Goal: Contribute content

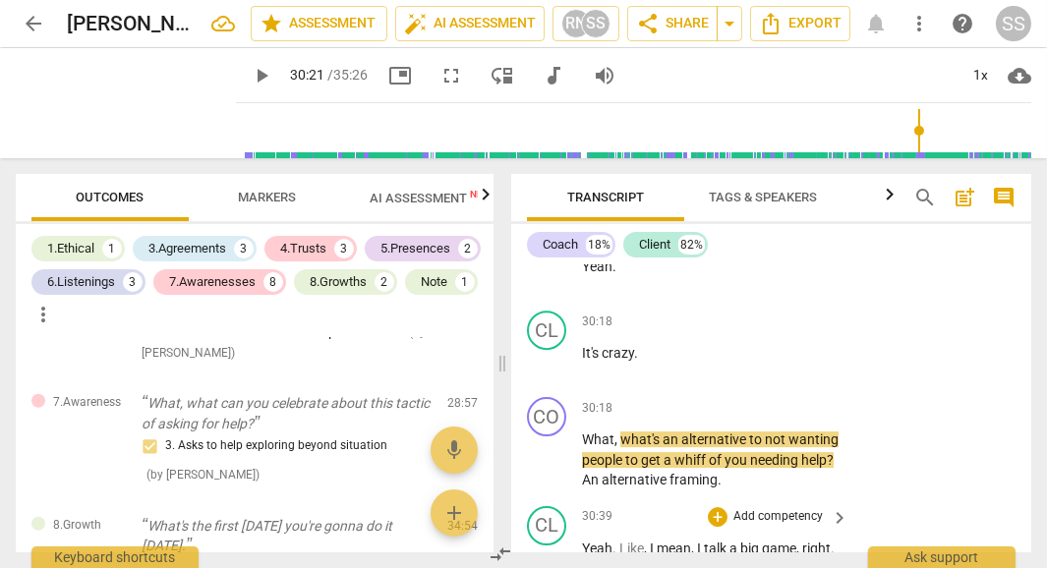
scroll to position [20708, 0]
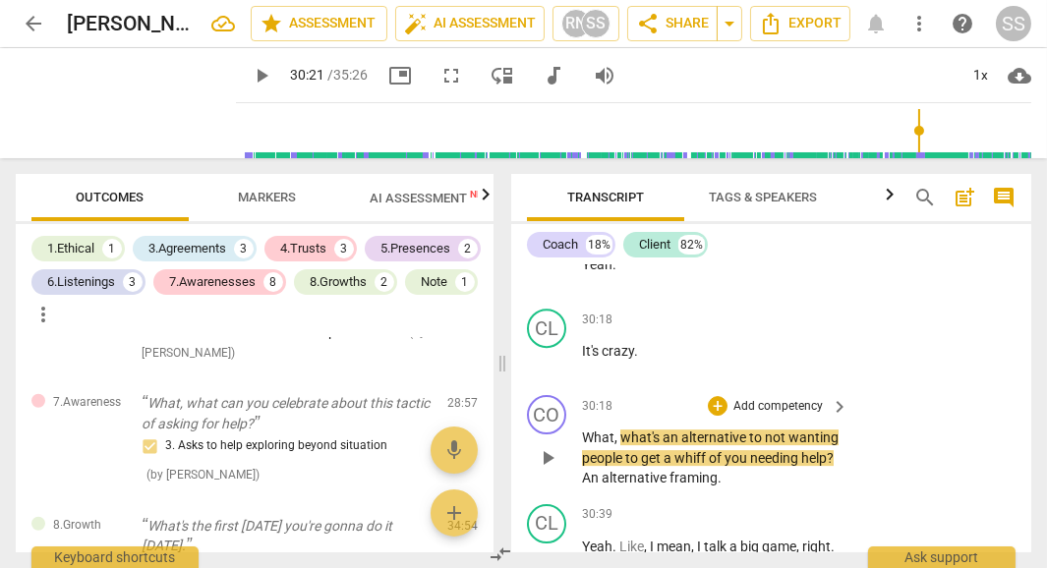
click at [780, 398] on p "Add competency" at bounding box center [777, 407] width 93 height 18
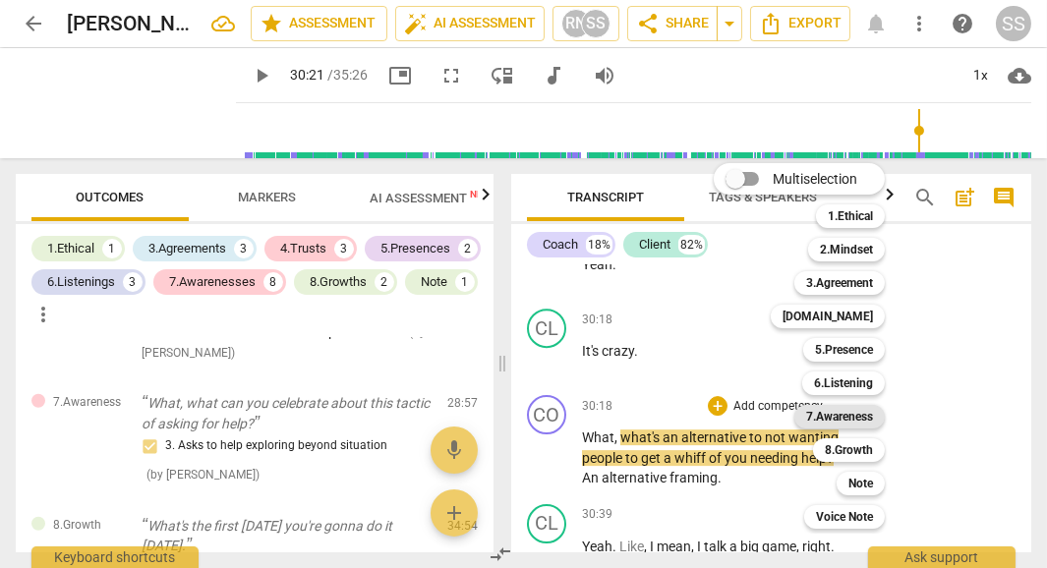
click at [851, 422] on b "7.Awareness" at bounding box center [839, 417] width 67 height 24
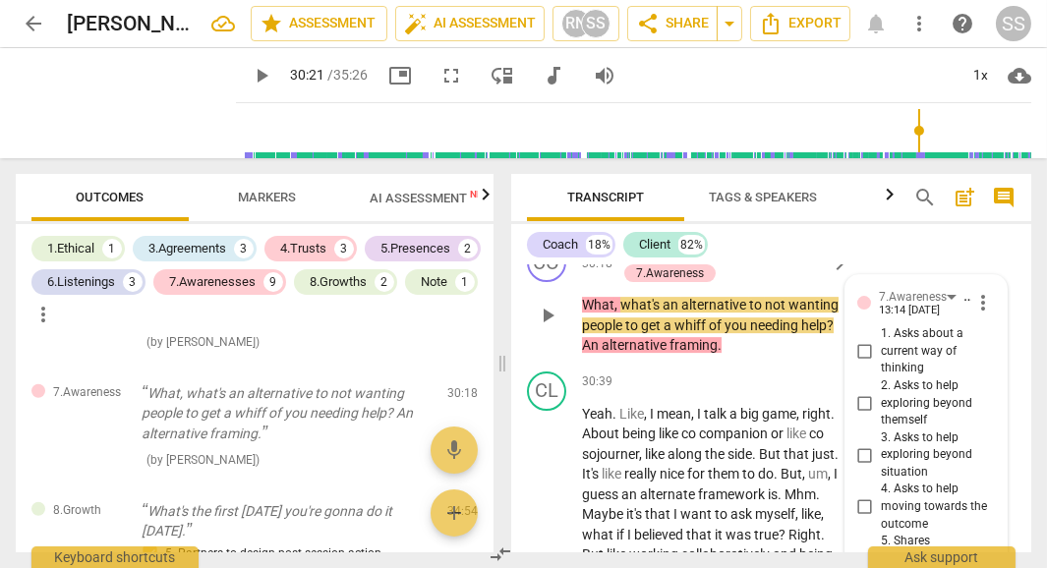
scroll to position [20856, 0]
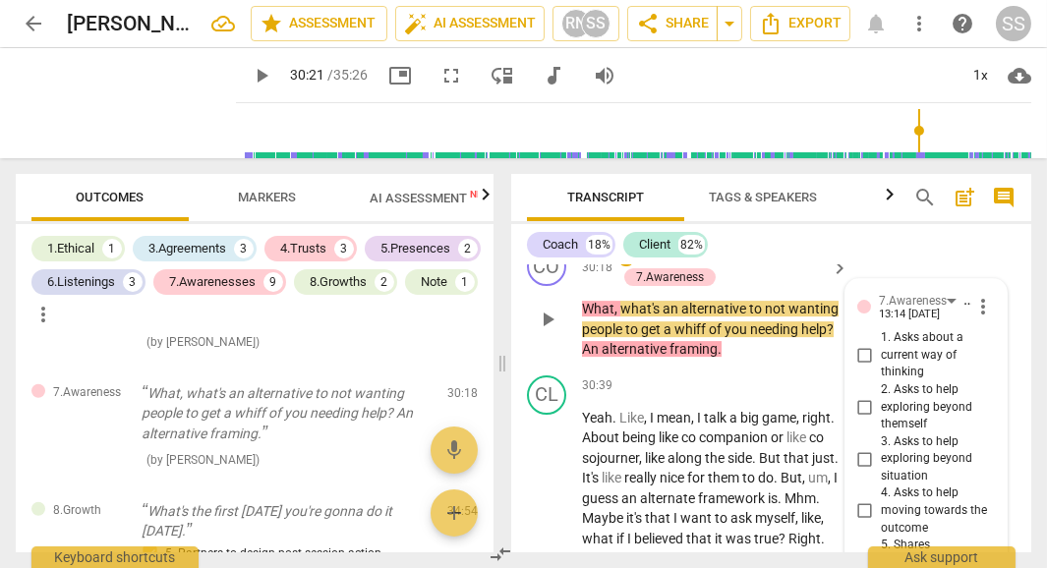
click at [860, 447] on input "3. Asks to help exploring beyond situation" at bounding box center [864, 459] width 31 height 24
checkbox input "true"
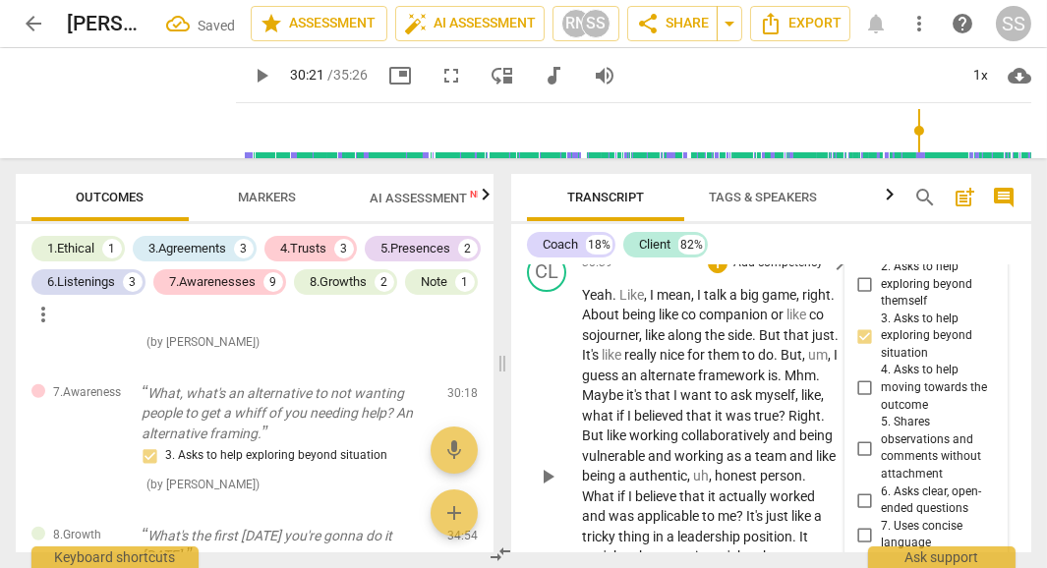
scroll to position [21127, 0]
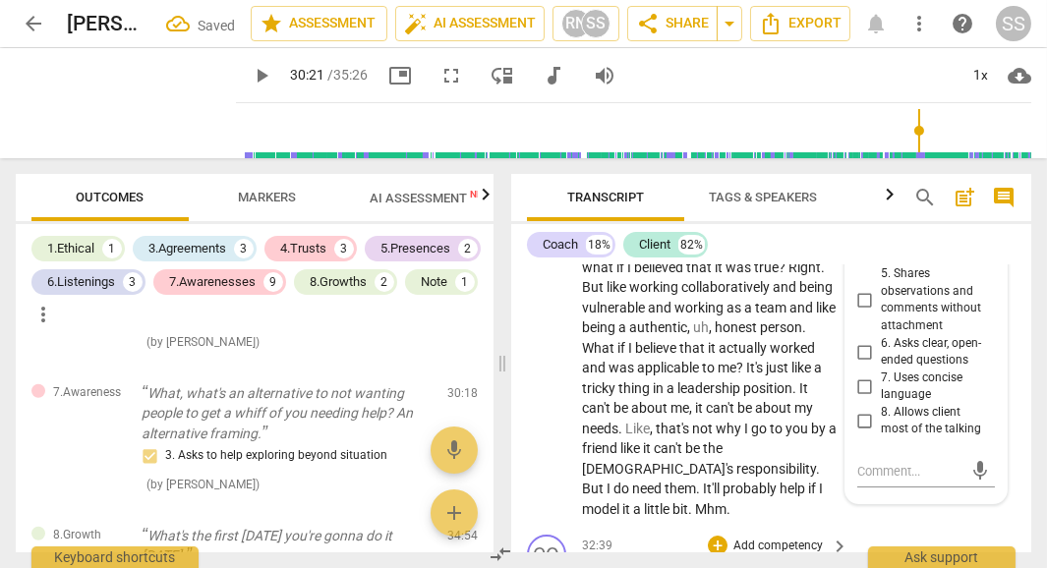
click at [805, 538] on p "Add competency" at bounding box center [777, 547] width 93 height 18
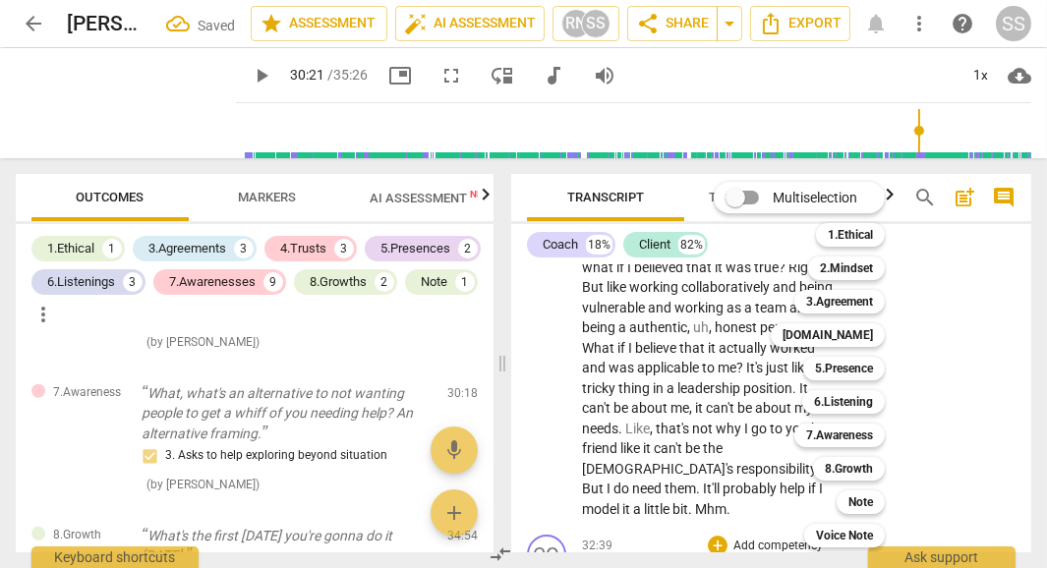
click at [783, 469] on div "Multiselection m 1.Ethical 1 2.Mindset 2 3.Agreement 3 [DOMAIN_NAME] 4 5.Presen…" at bounding box center [814, 364] width 216 height 375
click at [532, 411] on div at bounding box center [523, 284] width 1047 height 568
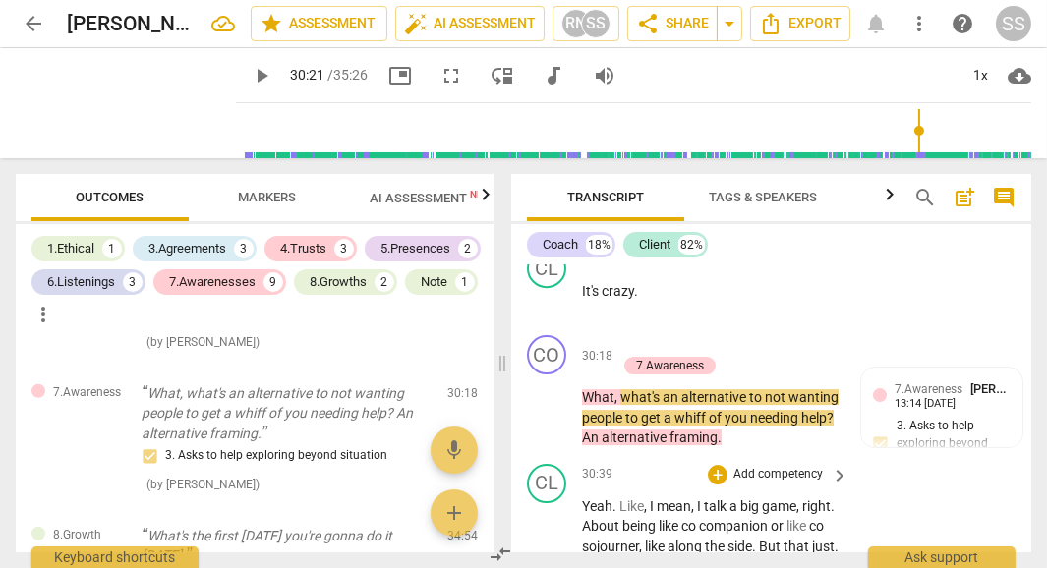
scroll to position [20767, 0]
click at [669, 430] on span "alternative" at bounding box center [635, 438] width 68 height 16
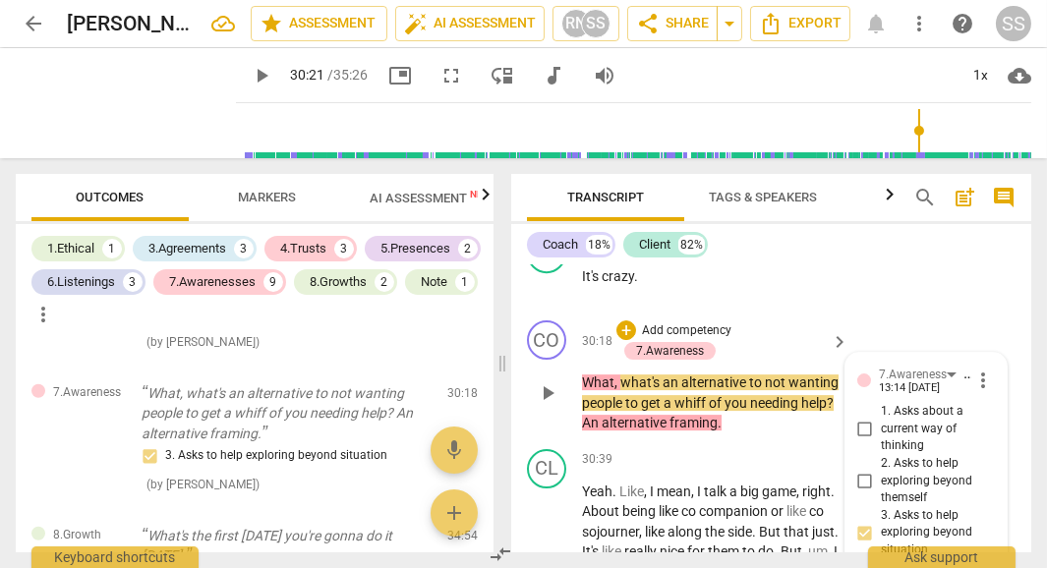
scroll to position [20690, 0]
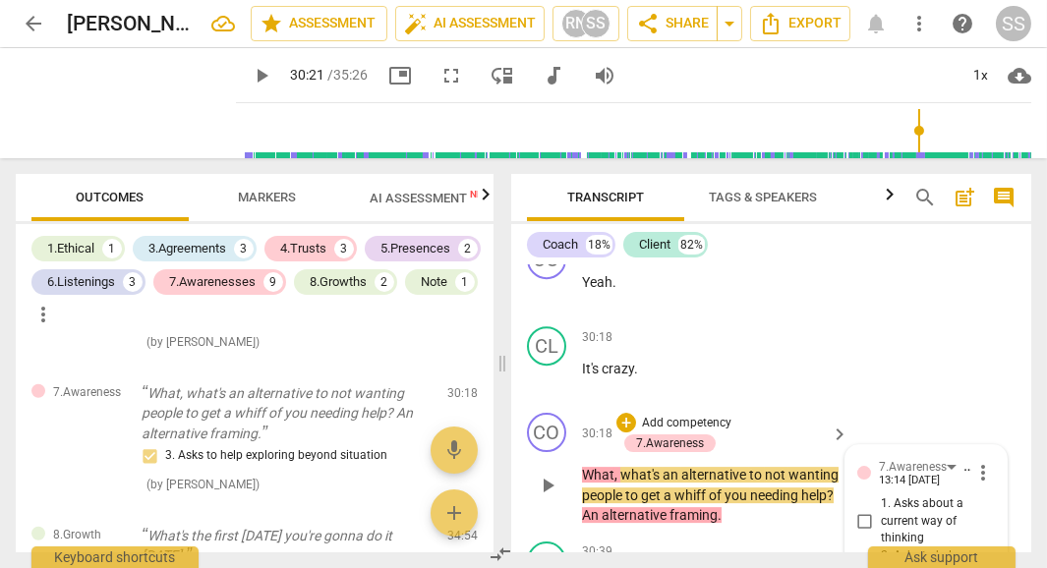
click at [669, 507] on span "alternative" at bounding box center [635, 515] width 68 height 16
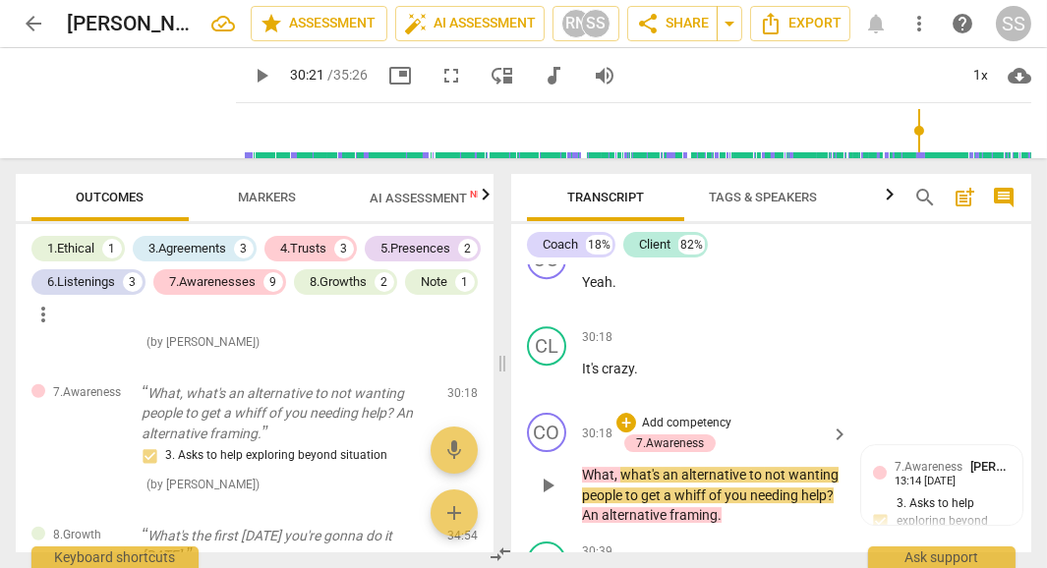
click at [625, 487] on span "people" at bounding box center [603, 495] width 43 height 16
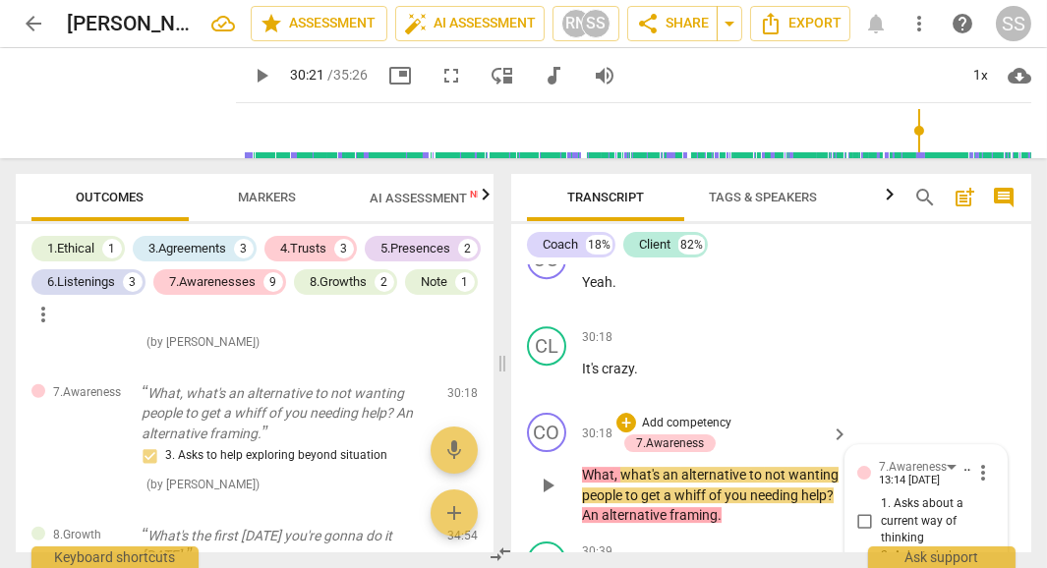
click at [768, 405] on div "CO play_arrow pause 30:18 + Add competency 7.Awareness keyboard_arrow_right Wha…" at bounding box center [771, 469] width 520 height 129
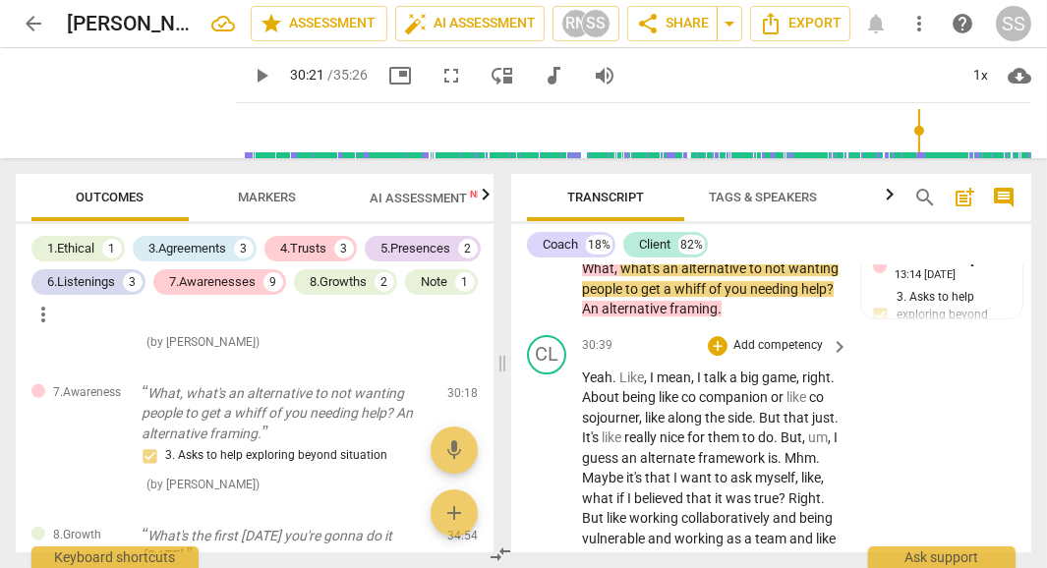
scroll to position [20892, 0]
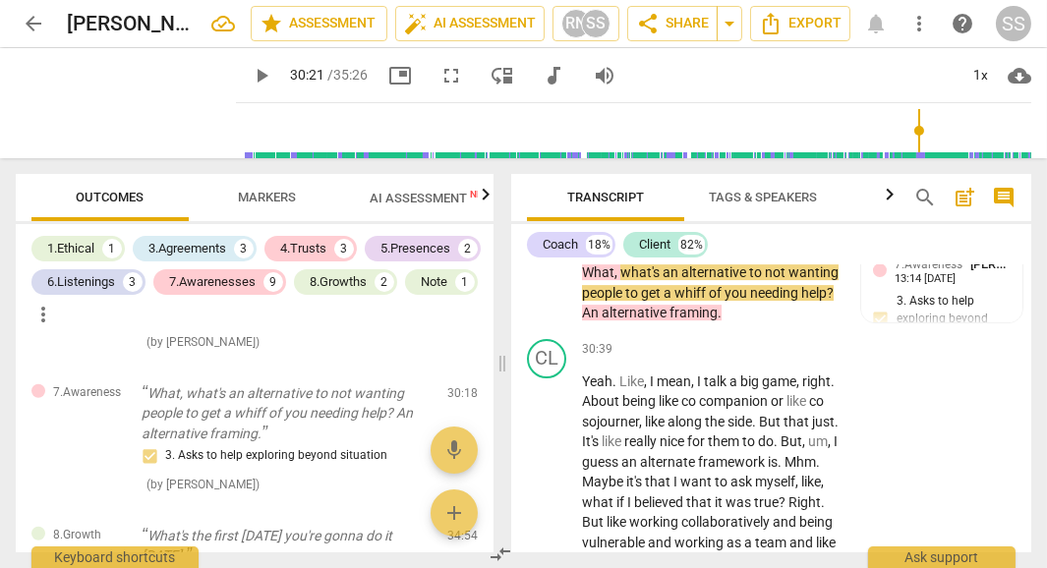
type input "1821"
